Goal: Task Accomplishment & Management: Use online tool/utility

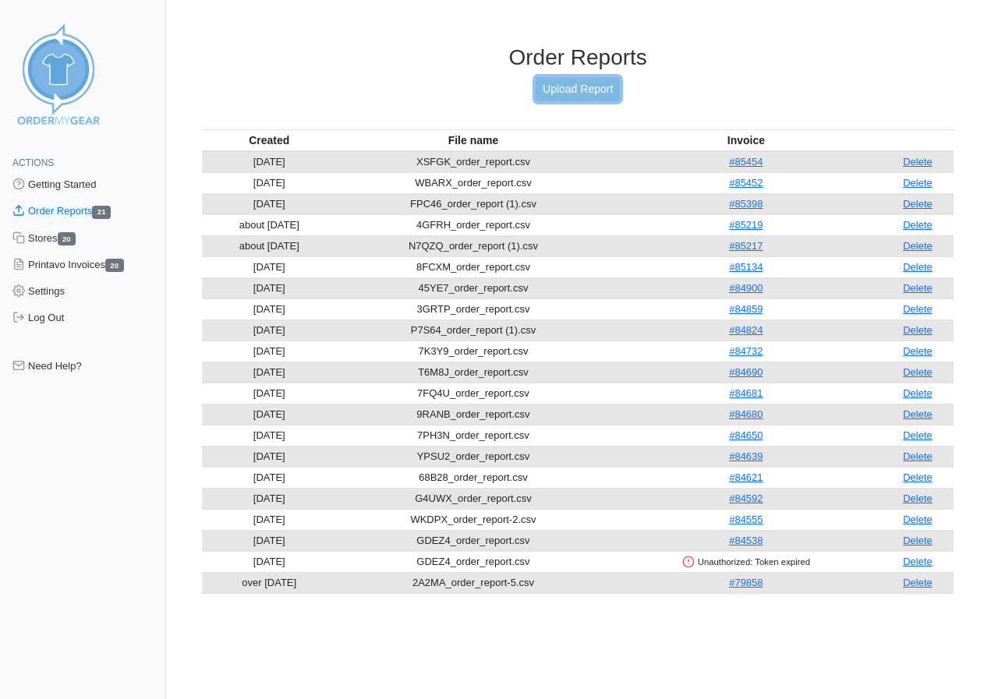
click at [581, 89] on link "Upload Report" at bounding box center [578, 89] width 84 height 24
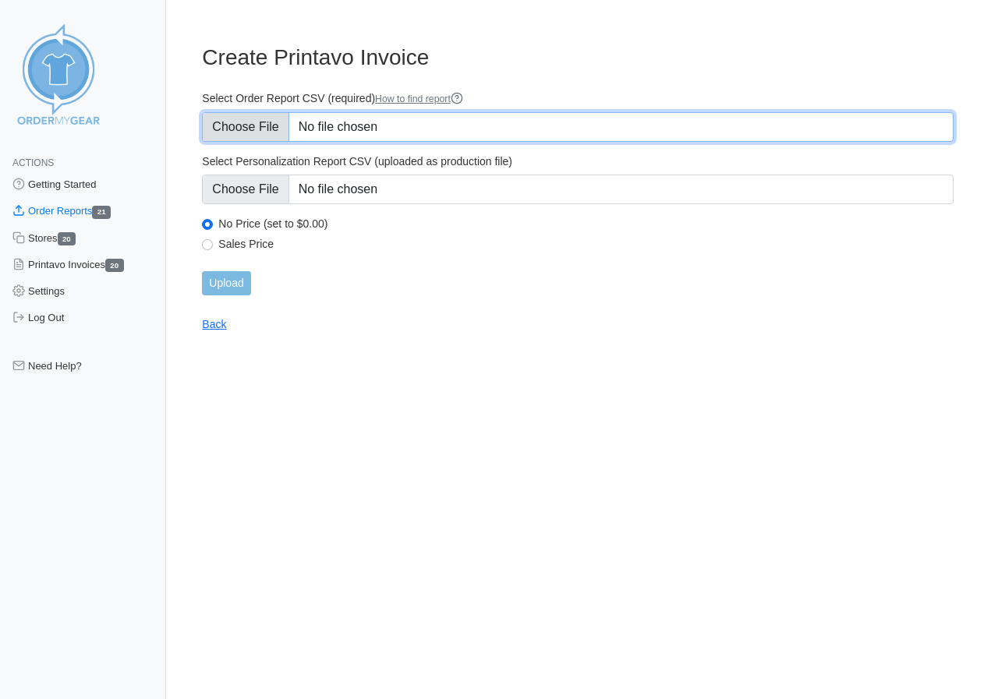
click at [242, 126] on input "Select Order Report CSV (required) How to find report" at bounding box center [577, 127] width 751 height 30
type input "C:\fakepath\6P3GW_order_report.csv"
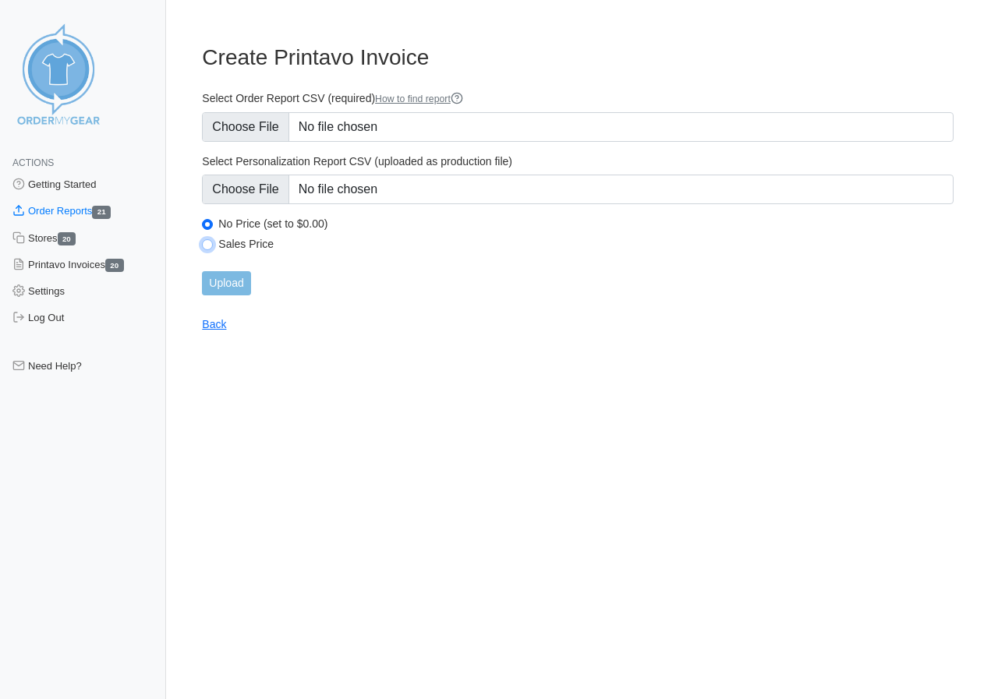
click at [212, 242] on input "Sales Price" at bounding box center [207, 244] width 11 height 11
radio input "true"
click at [224, 284] on input "Upload" at bounding box center [226, 283] width 48 height 24
